Goal: Find specific page/section: Find specific page/section

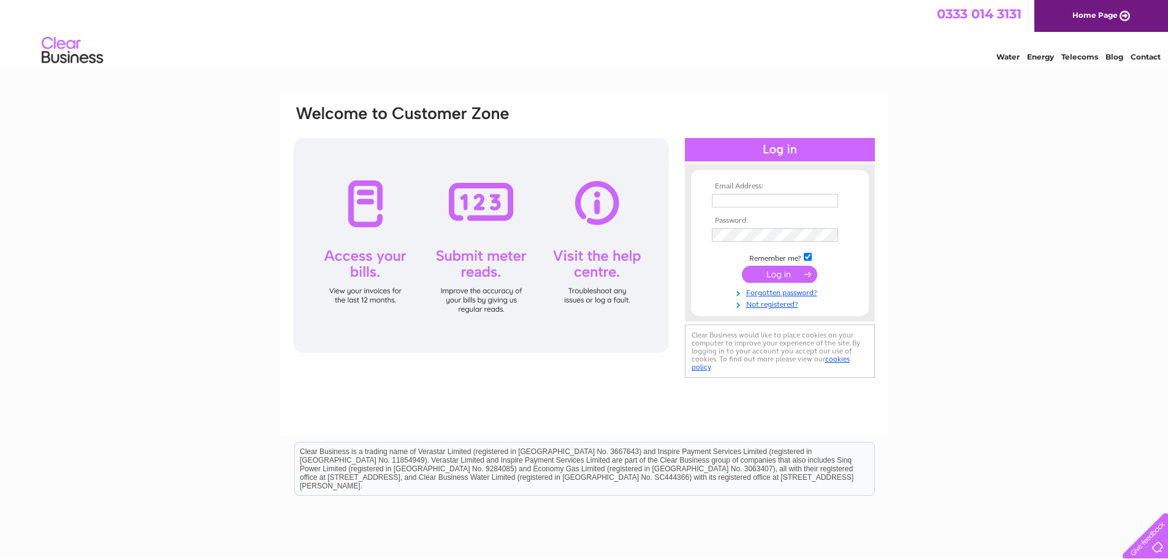
type input "accounts@mcgarrie.net"
click at [781, 275] on input "submit" at bounding box center [779, 274] width 75 height 17
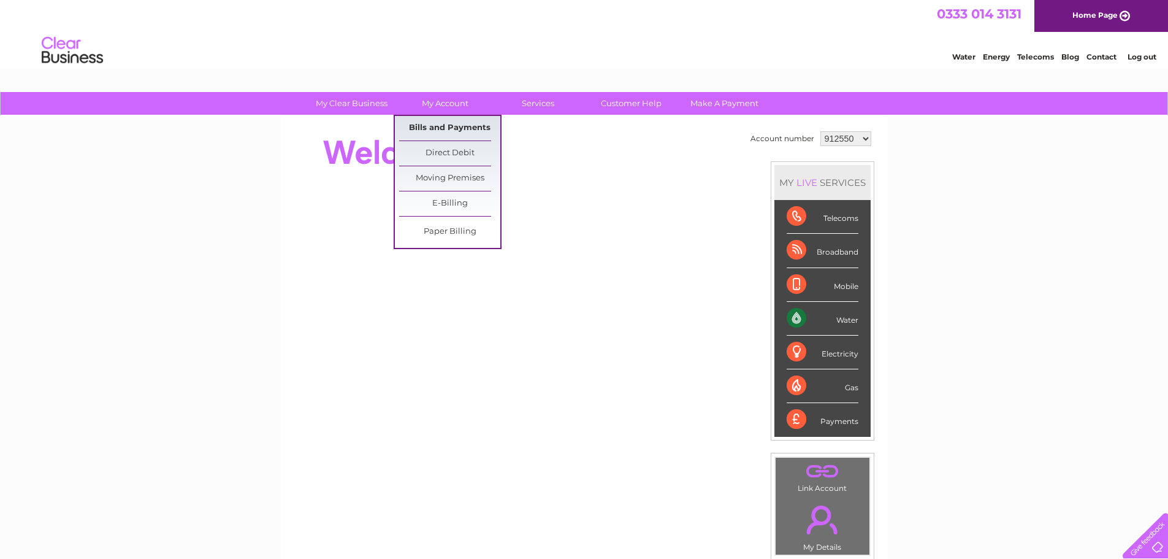
click at [445, 124] on link "Bills and Payments" at bounding box center [449, 128] width 101 height 25
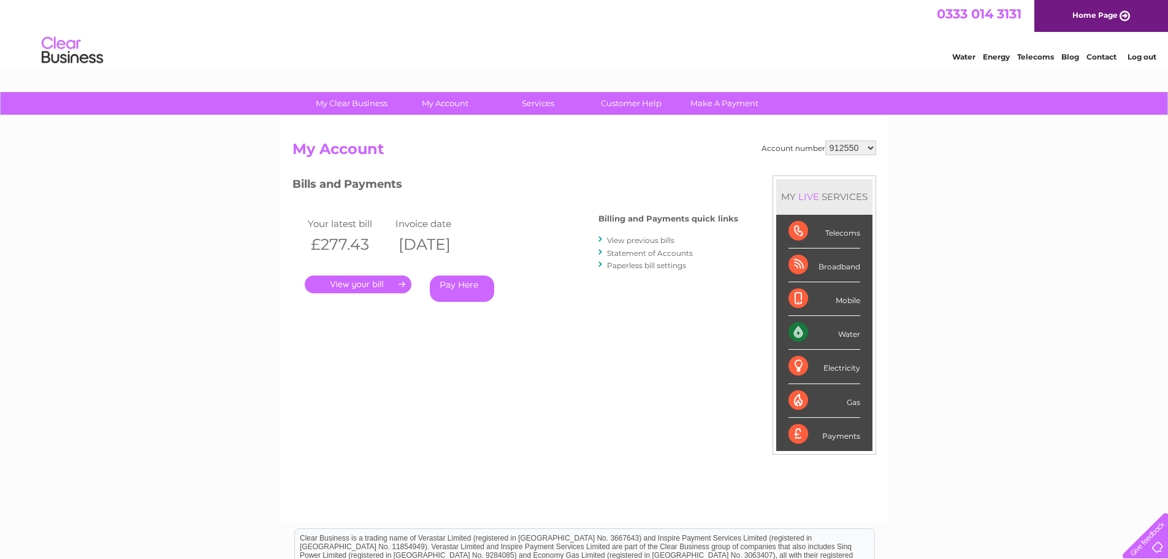
click at [384, 283] on link "." at bounding box center [358, 284] width 107 height 18
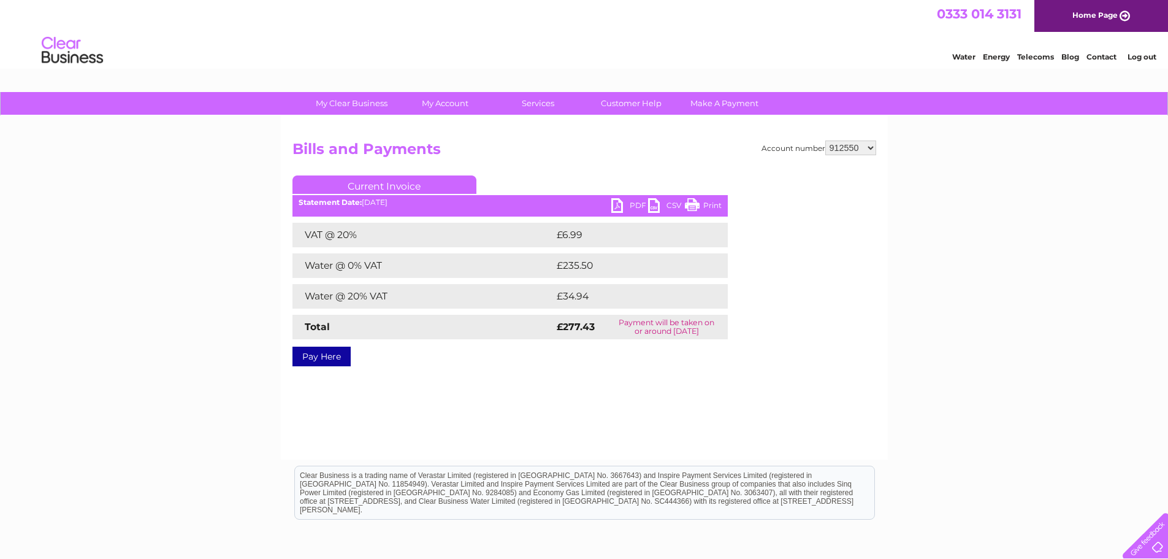
click at [700, 203] on link "Print" at bounding box center [703, 207] width 37 height 18
